Goal: Navigation & Orientation: Find specific page/section

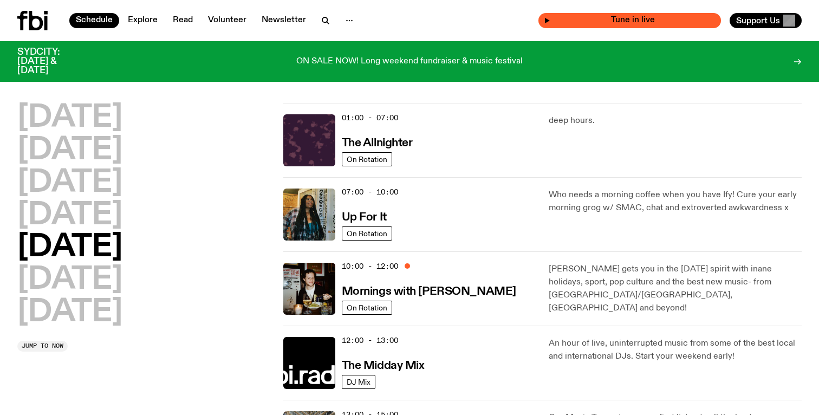
click at [638, 21] on span "Tune in live" at bounding box center [632, 20] width 165 height 8
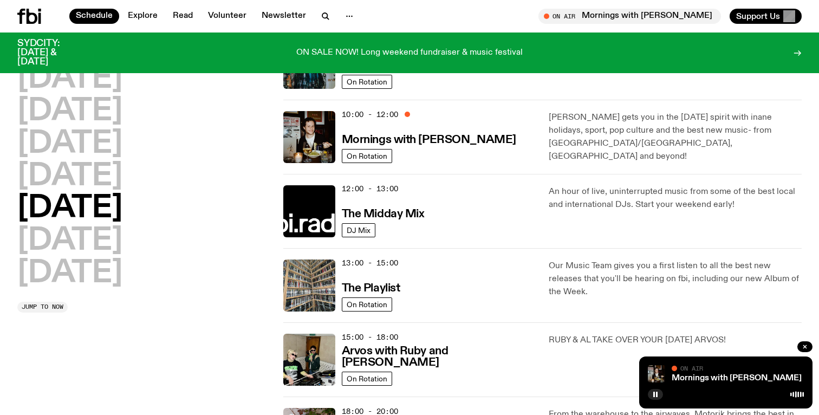
scroll to position [146, 0]
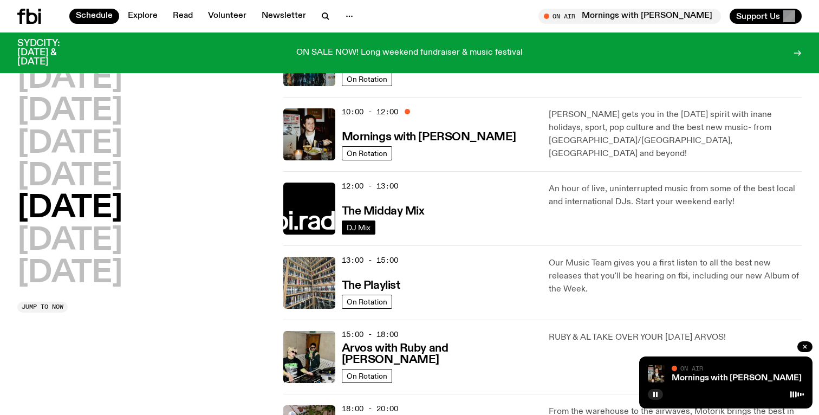
click at [362, 225] on span "DJ Mix" at bounding box center [359, 227] width 24 height 8
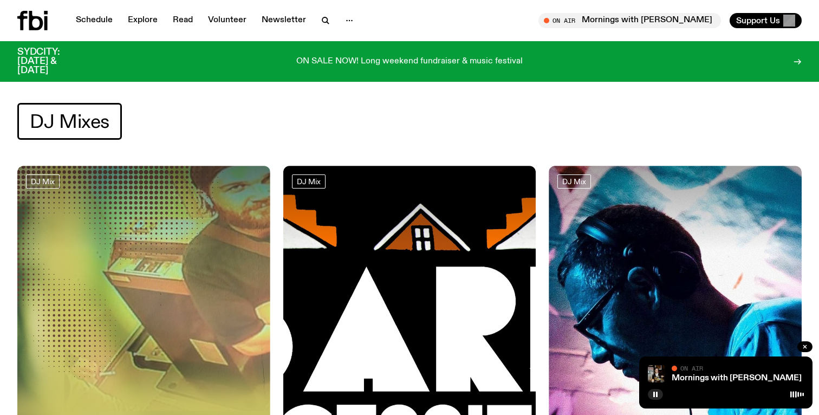
click at [85, 123] on span "DJ Mixes" at bounding box center [70, 121] width 80 height 21
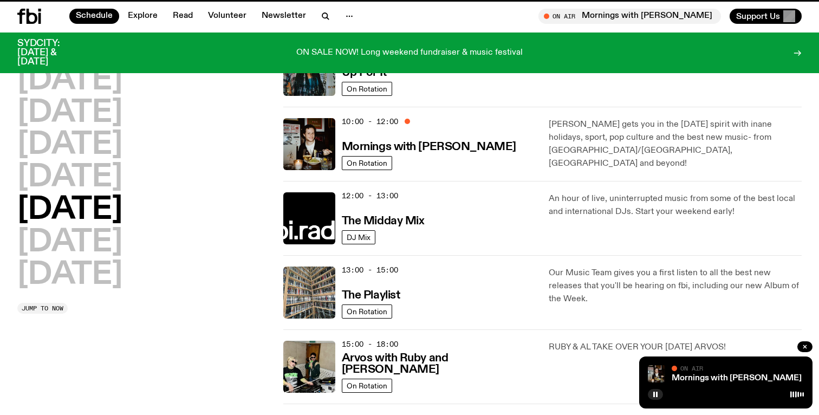
scroll to position [137, 0]
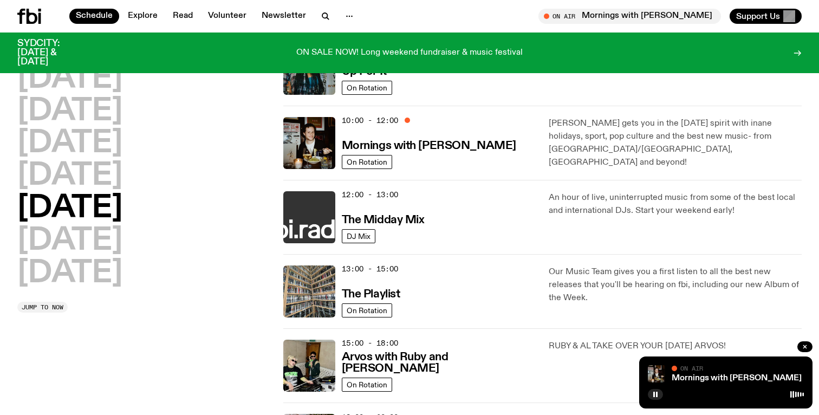
click at [308, 201] on img at bounding box center [309, 217] width 52 height 52
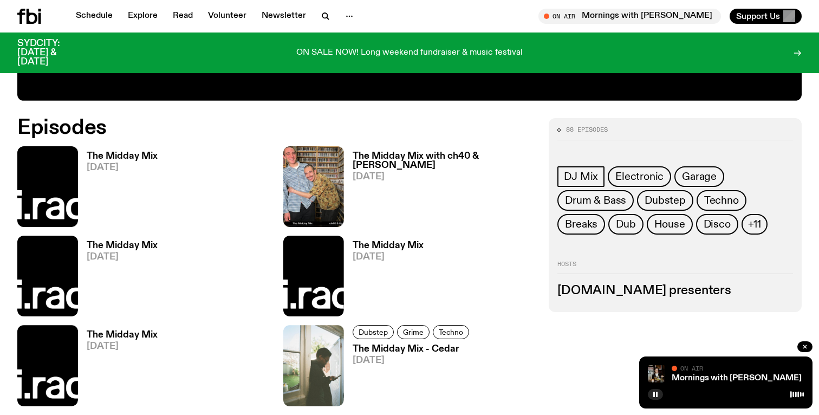
scroll to position [496, 0]
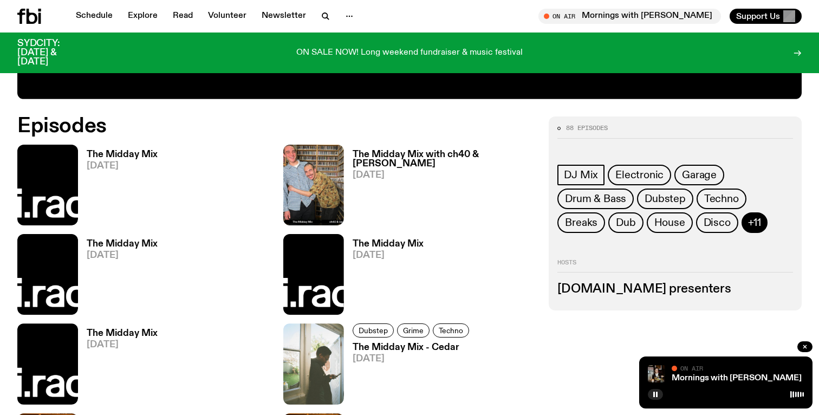
click at [761, 220] on button "+11" at bounding box center [754, 222] width 26 height 21
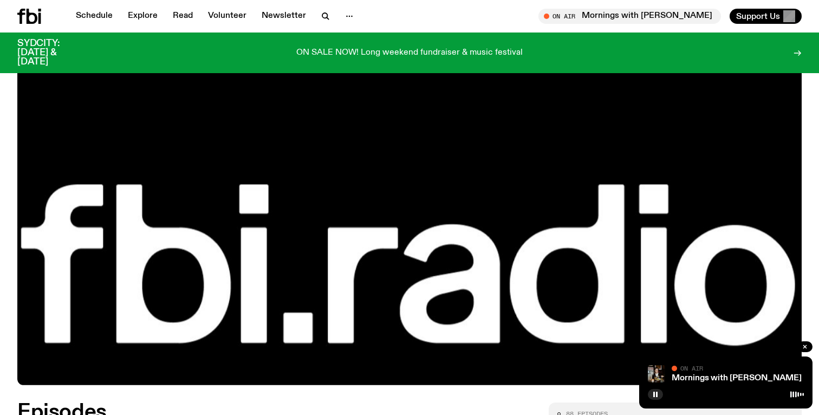
scroll to position [0, 0]
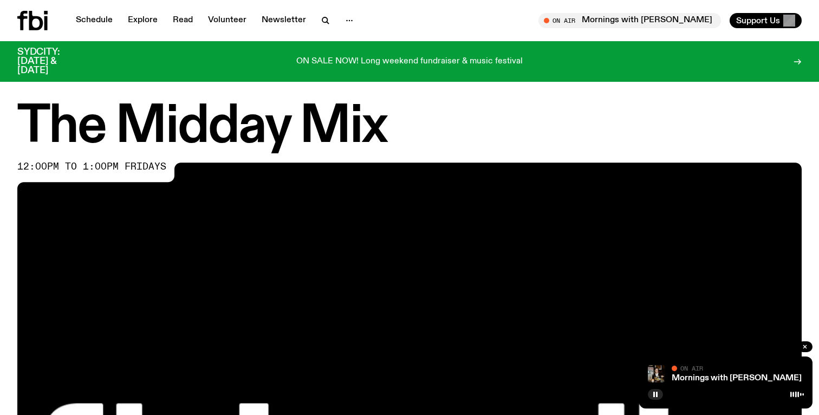
click at [30, 21] on icon at bounding box center [36, 20] width 14 height 19
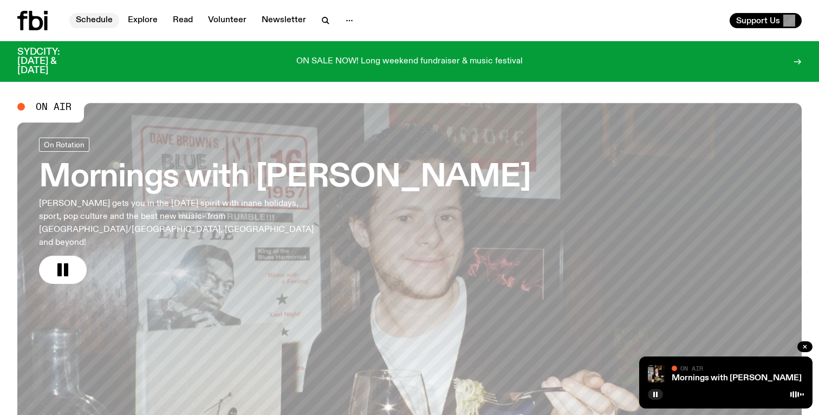
click at [95, 17] on link "Schedule" at bounding box center [94, 20] width 50 height 15
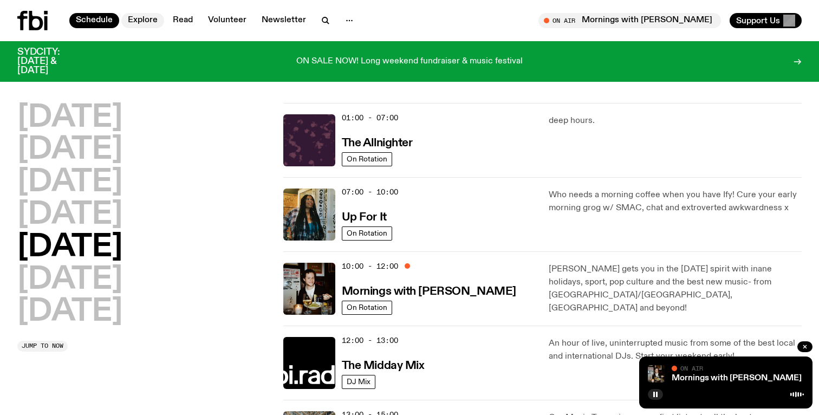
click at [141, 21] on link "Explore" at bounding box center [142, 20] width 43 height 15
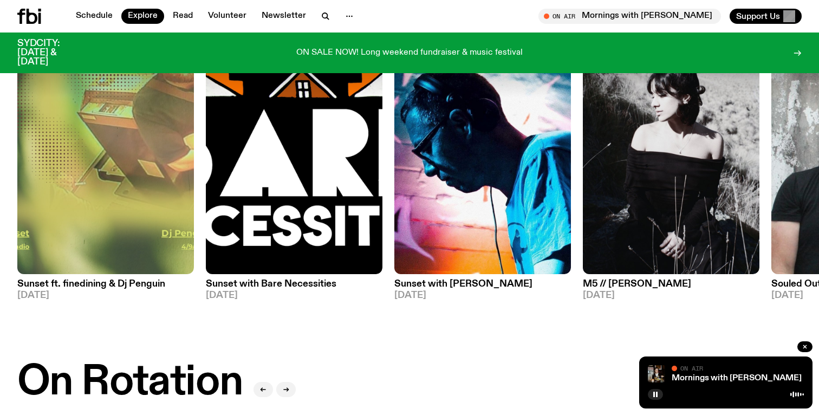
scroll to position [122, 0]
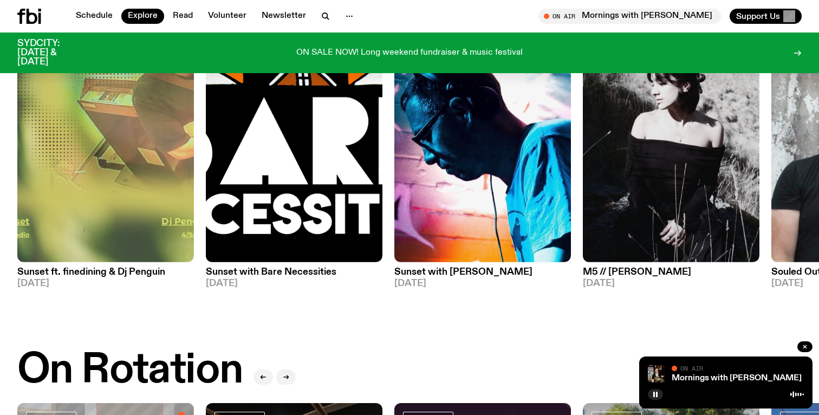
click at [63, 279] on span "[DATE]" at bounding box center [105, 283] width 177 height 9
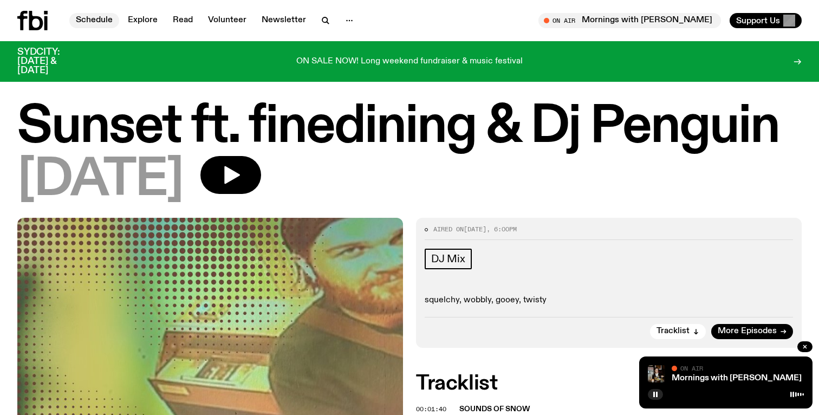
click at [80, 15] on link "Schedule" at bounding box center [94, 20] width 50 height 15
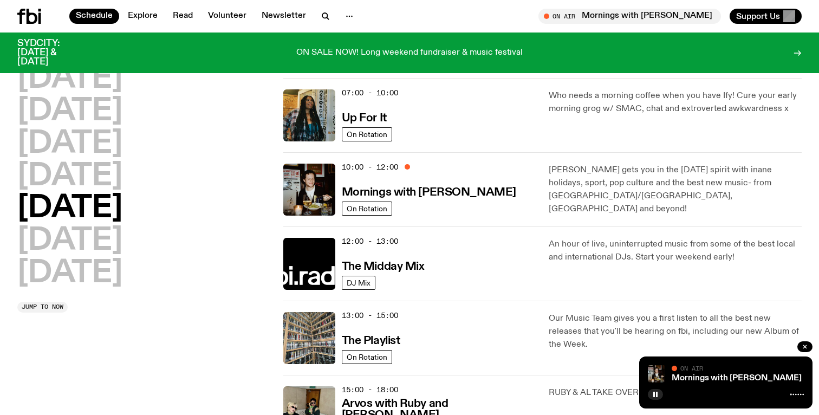
scroll to position [89, 0]
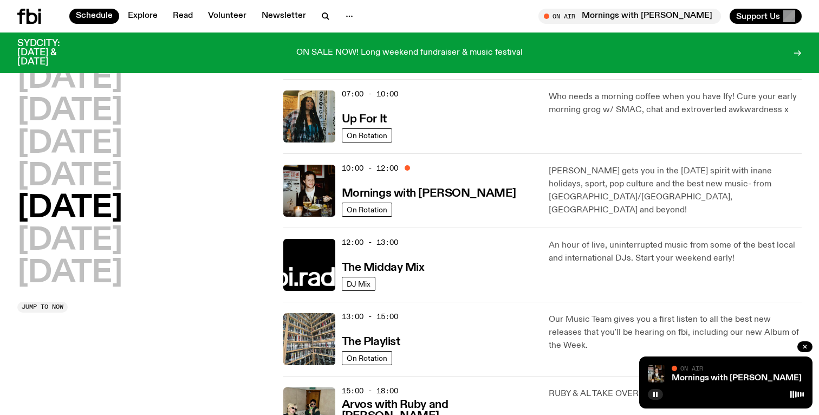
click at [563, 168] on p "[PERSON_NAME] gets you in the [DATE] spirit with inane holidays, sport, pop cul…" at bounding box center [674, 191] width 253 height 52
click at [354, 195] on h3 "Mornings with [PERSON_NAME]" at bounding box center [429, 193] width 174 height 11
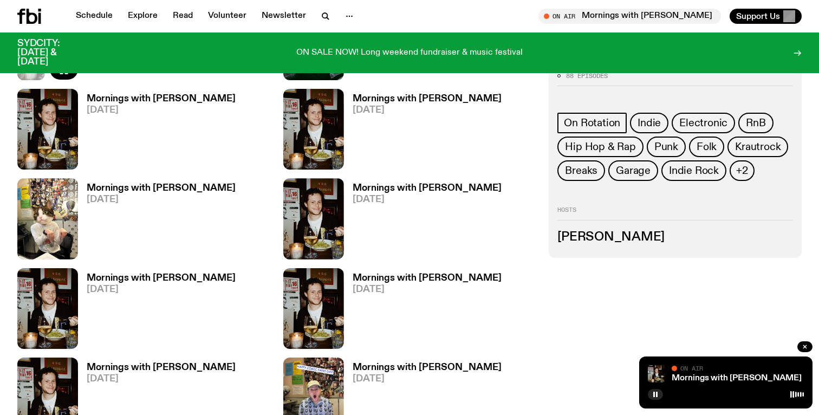
scroll to position [664, 0]
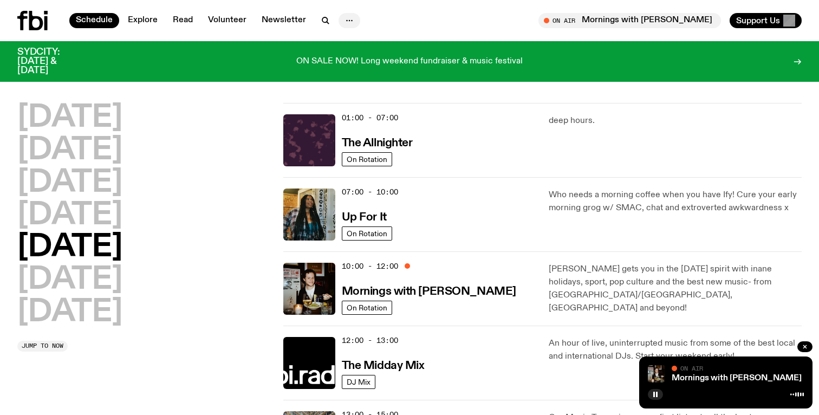
click at [347, 19] on icon "button" at bounding box center [349, 20] width 13 height 13
click at [42, 22] on icon at bounding box center [36, 20] width 14 height 19
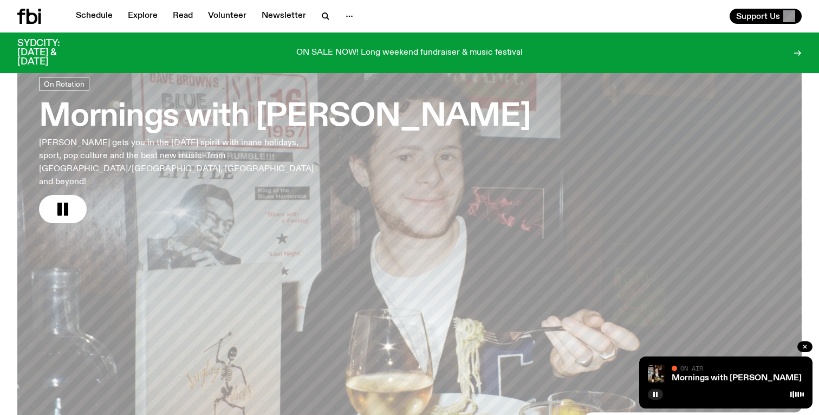
scroll to position [47, 0]
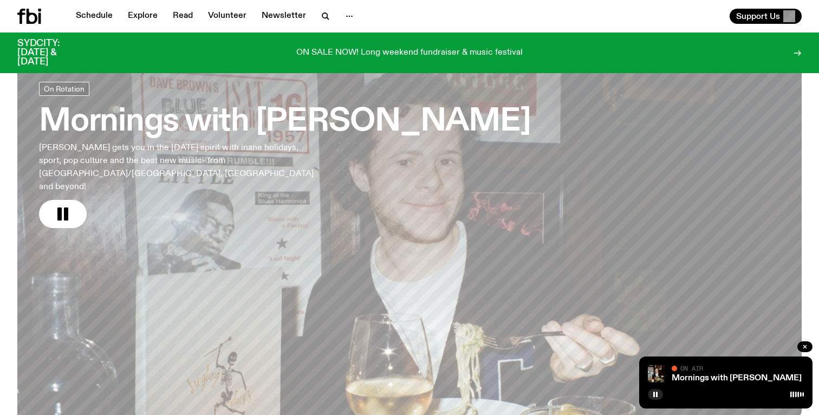
click at [228, 127] on h3 "Mornings with [PERSON_NAME]" at bounding box center [285, 122] width 492 height 30
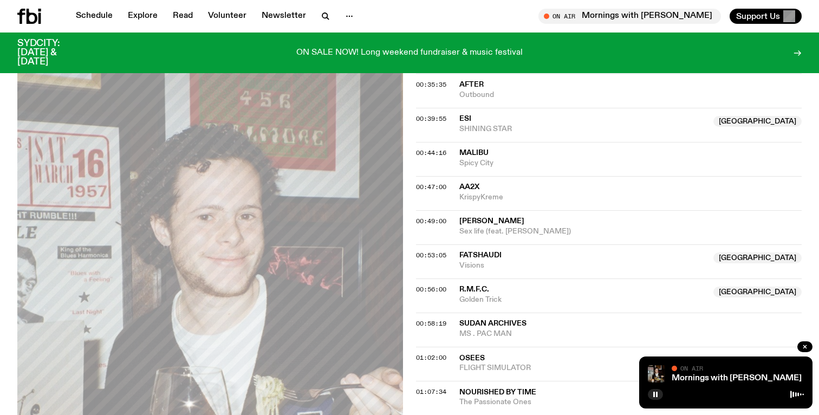
scroll to position [168, 0]
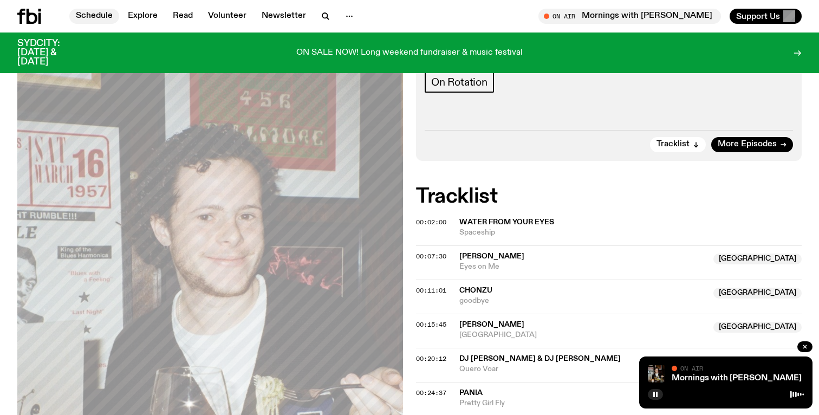
click at [81, 19] on link "Schedule" at bounding box center [94, 16] width 50 height 15
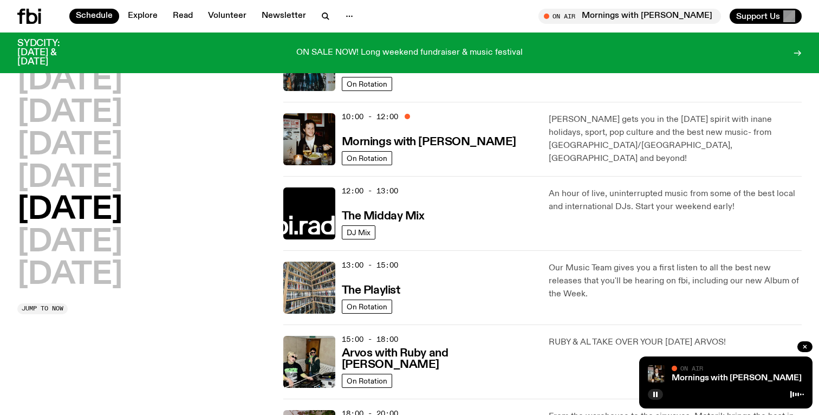
scroll to position [155, 0]
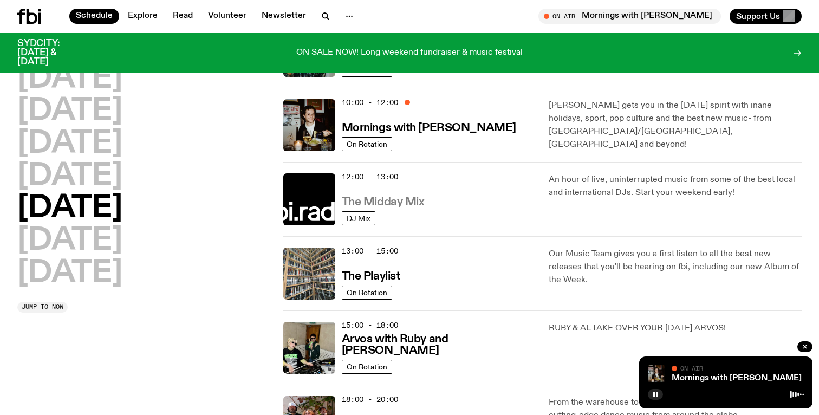
click at [400, 197] on h3 "The Midday Mix" at bounding box center [383, 202] width 83 height 11
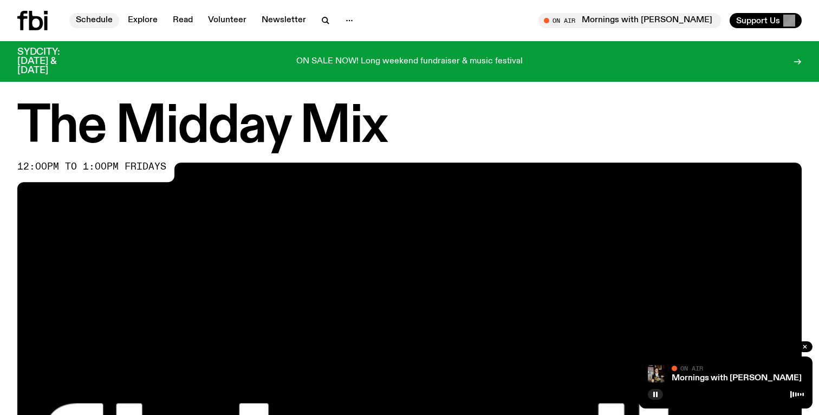
click at [100, 21] on link "Schedule" at bounding box center [94, 20] width 50 height 15
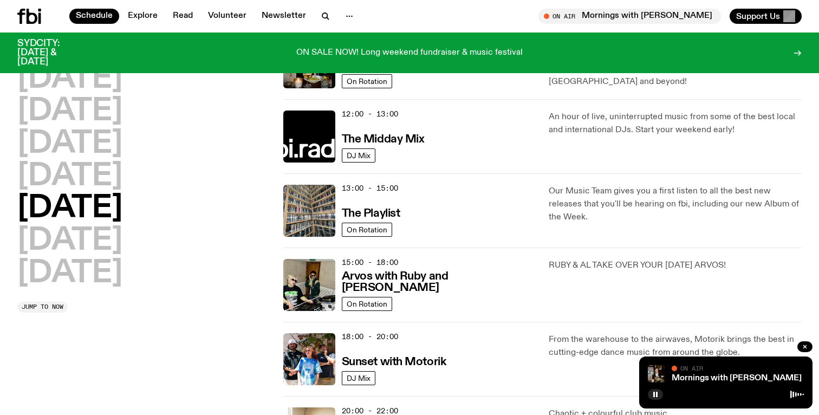
scroll to position [221, 0]
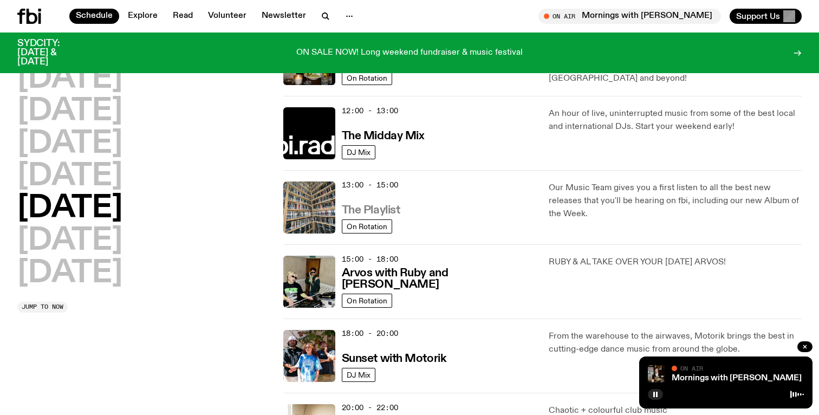
click at [378, 208] on h3 "The Playlist" at bounding box center [371, 210] width 58 height 11
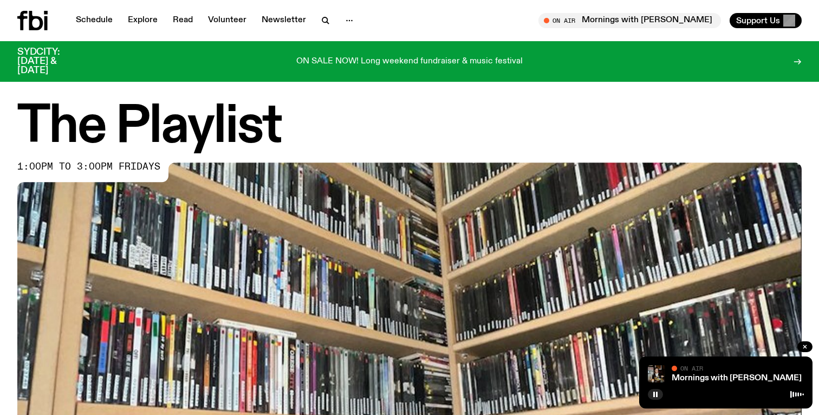
click at [42, 15] on icon at bounding box center [32, 20] width 30 height 19
